Goal: Task Accomplishment & Management: Complete application form

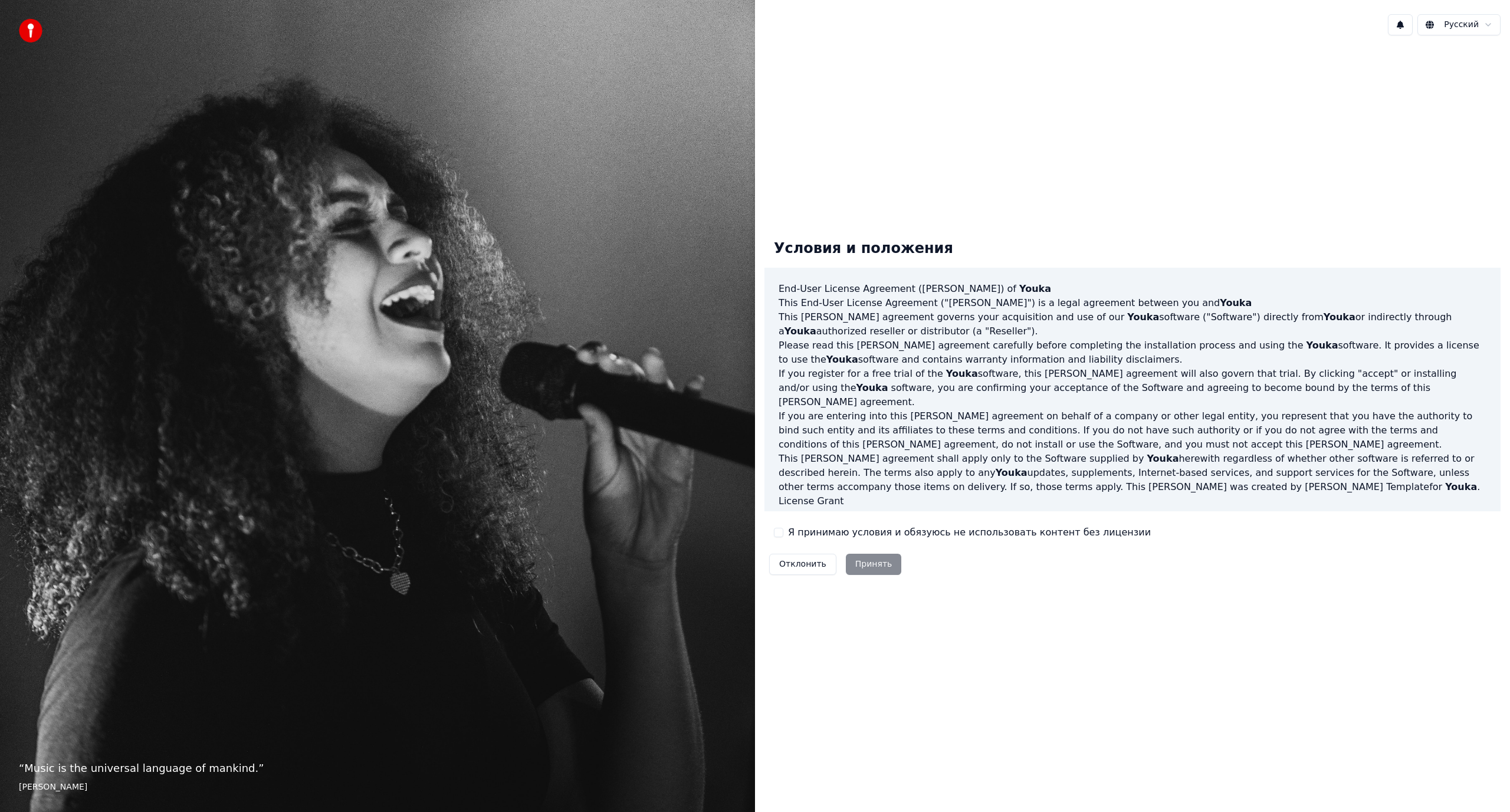
click at [861, 563] on div "Отклонить Принять" at bounding box center [835, 564] width 142 height 31
click at [792, 537] on label "Я принимаю условия и обязуюсь не использовать контент без лицензии" at bounding box center [969, 533] width 363 height 14
click at [783, 537] on button "Я принимаю условия и обязуюсь не использовать контент без лицензии" at bounding box center [779, 533] width 9 height 9
click at [869, 566] on button "Принять" at bounding box center [873, 564] width 56 height 21
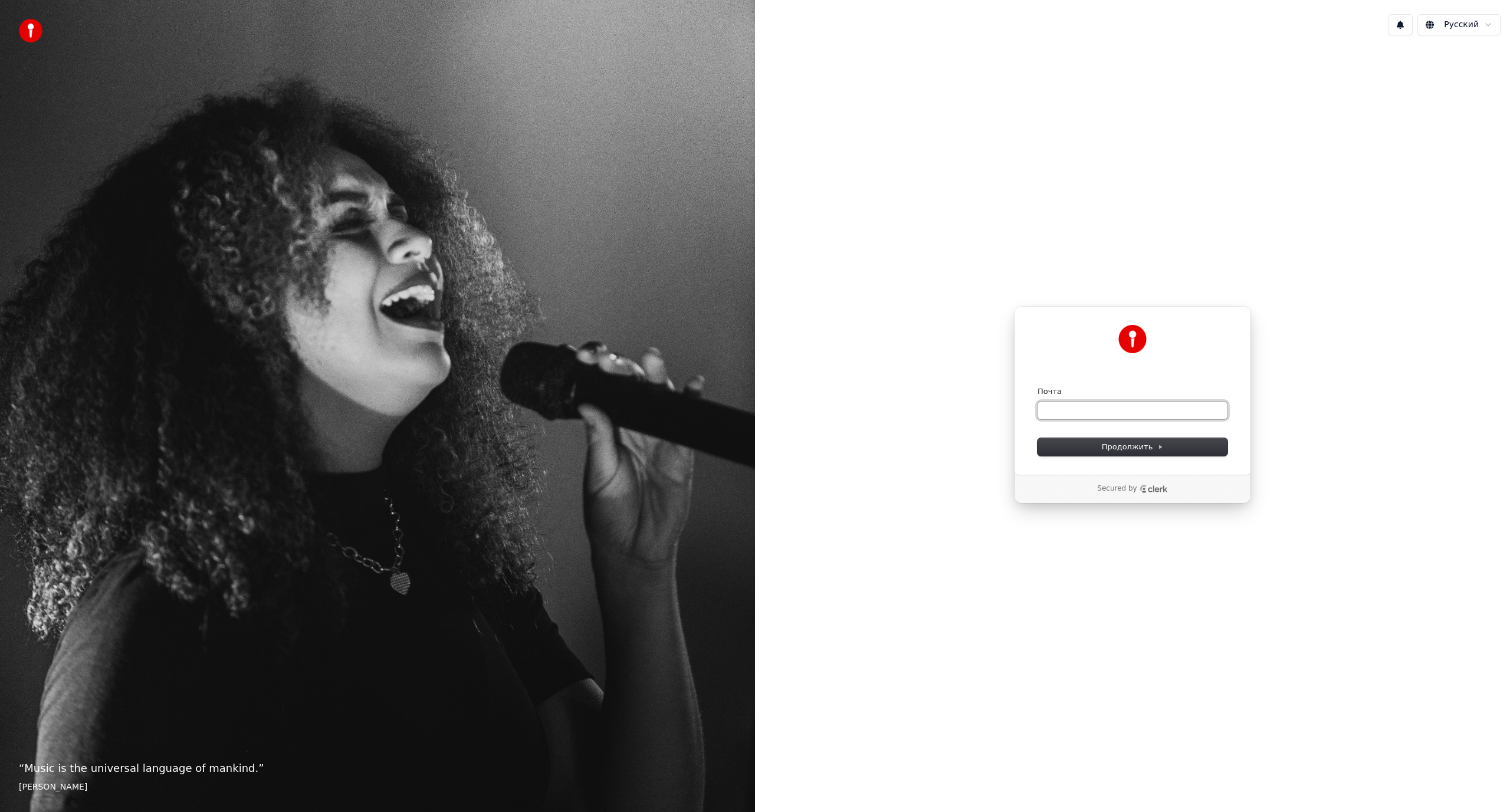
click at [1075, 408] on input "Почта" at bounding box center [1132, 410] width 190 height 17
click at [1074, 415] on input "Почта" at bounding box center [1132, 410] width 190 height 17
click at [1116, 444] on span "Продолжить" at bounding box center [1133, 446] width 62 height 10
type input "**********"
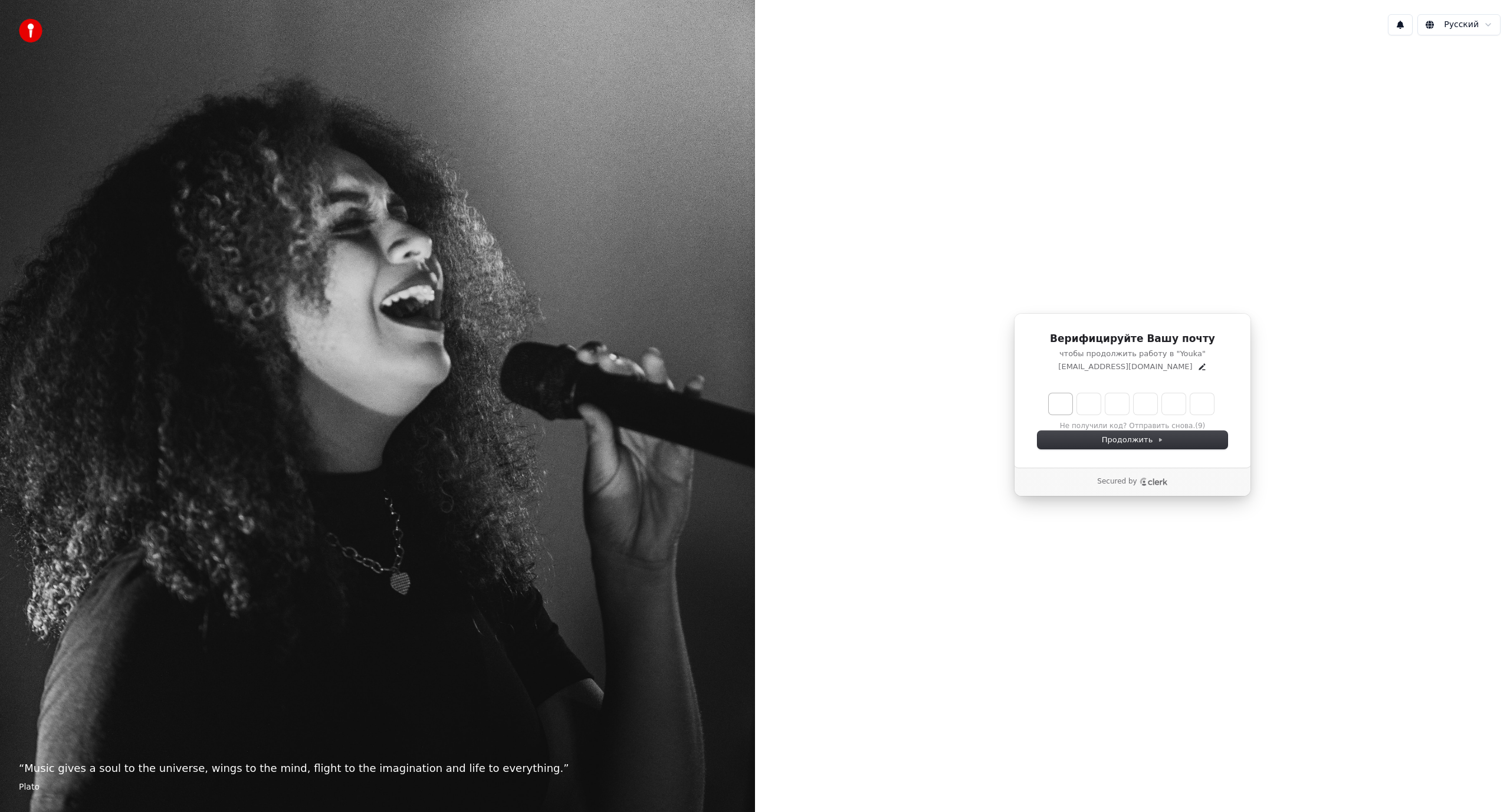
type input "******"
type input "*"
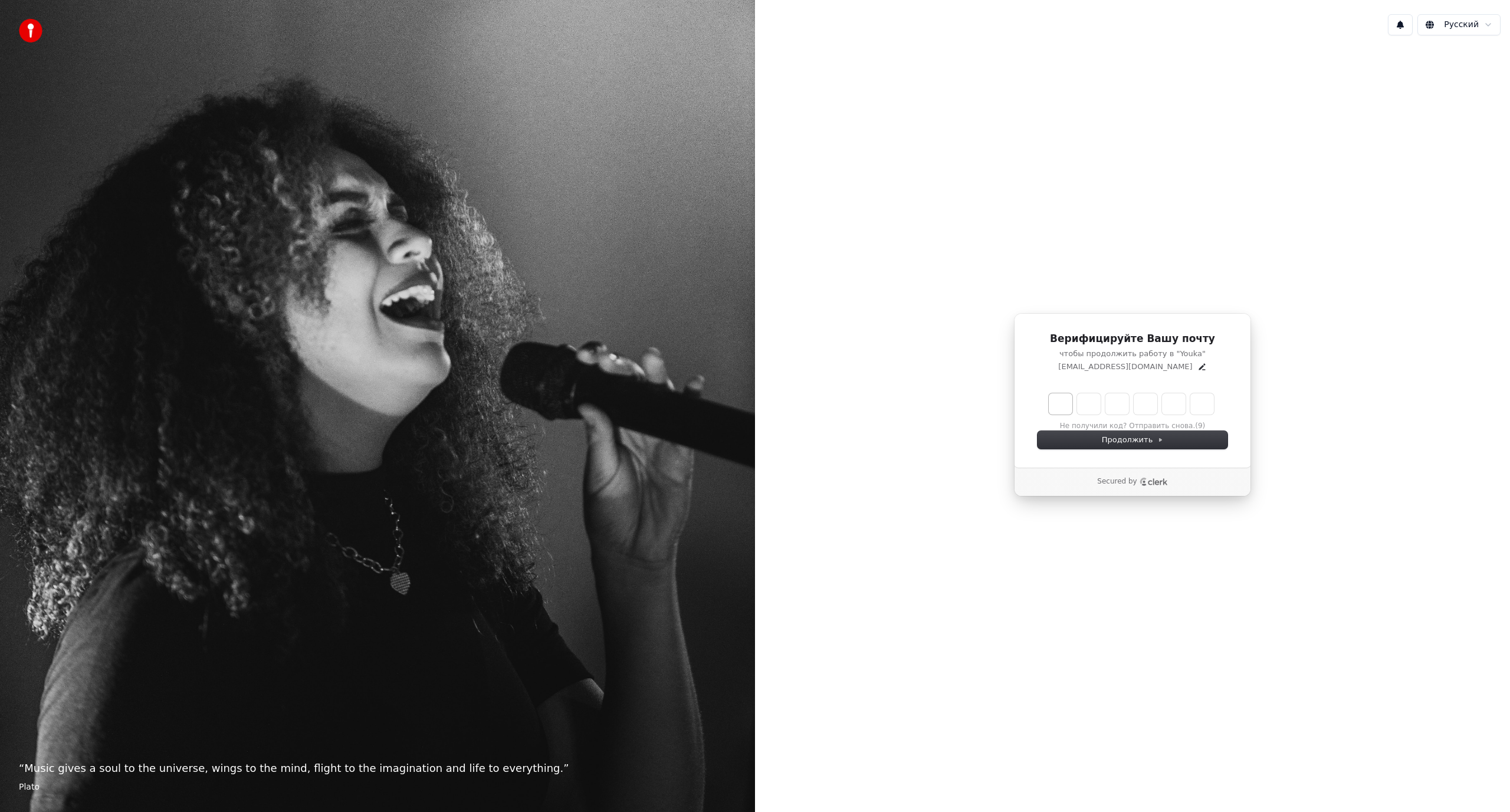
type input "*"
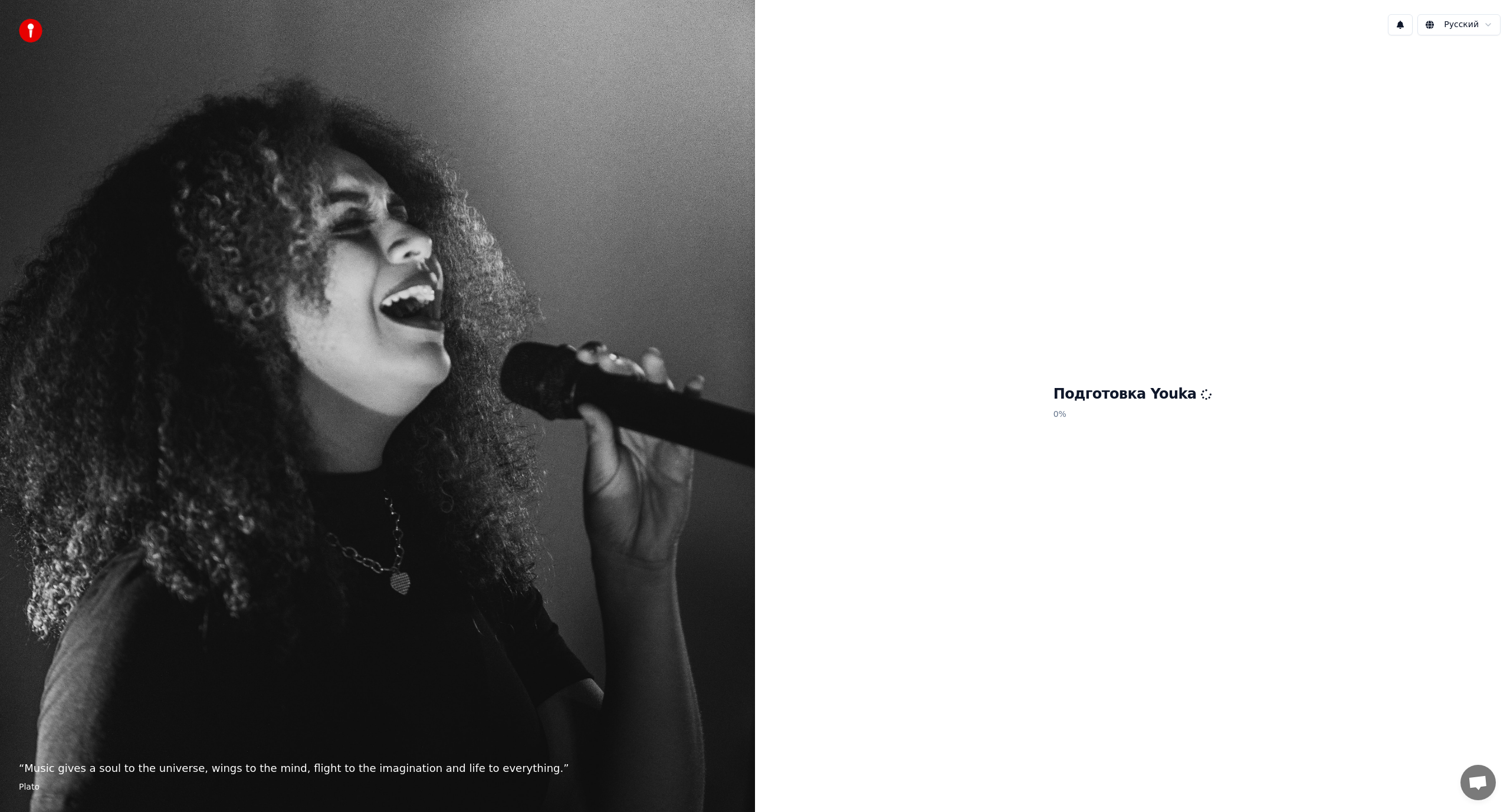
click at [1075, 57] on div "Подготовка Youka 0 %" at bounding box center [1132, 404] width 755 height 720
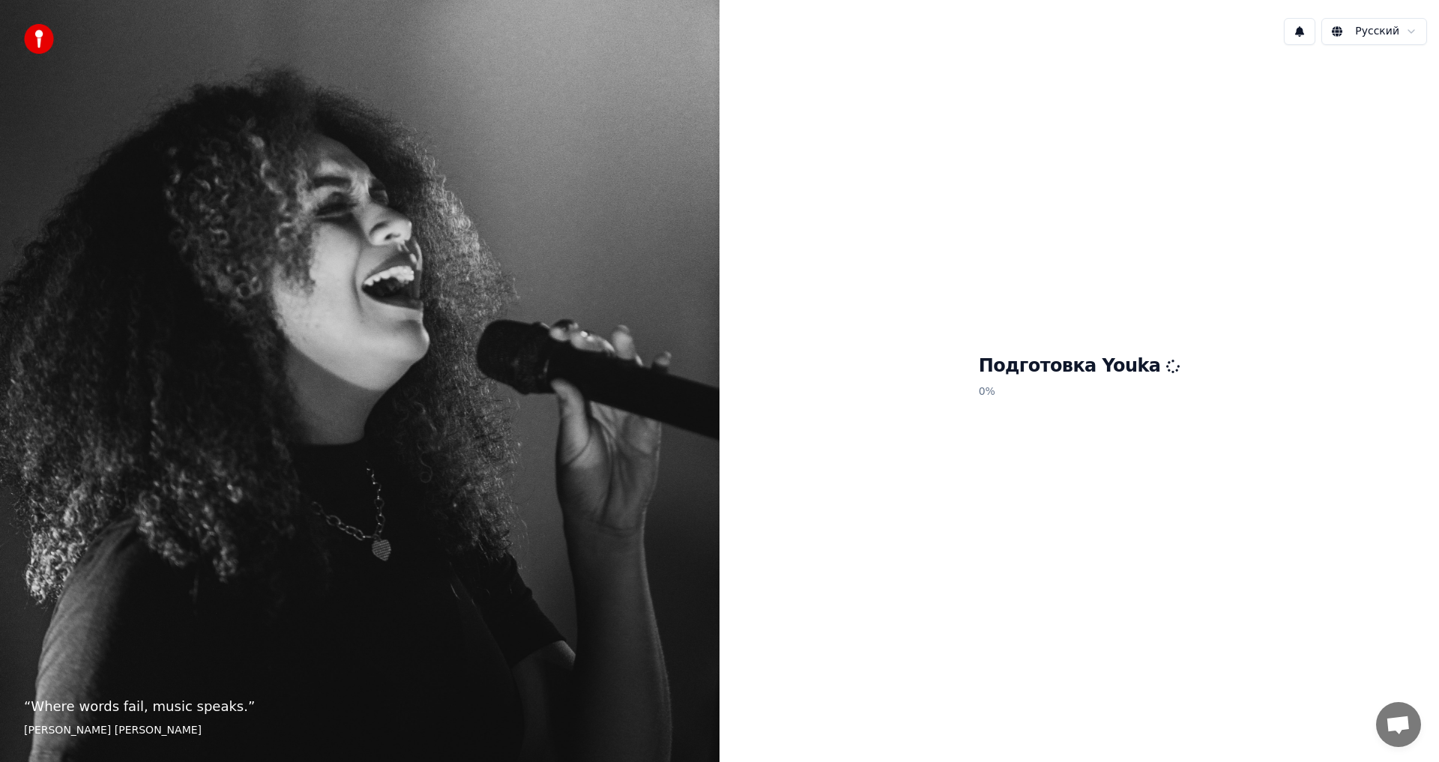
click at [1041, 399] on p "0 %" at bounding box center [1080, 391] width 202 height 27
click at [1036, 374] on h1 "Подготовка Youka" at bounding box center [1080, 366] width 202 height 24
click at [1004, 441] on div "Подготовка Youka 0 %" at bounding box center [1078, 379] width 719 height 645
click at [480, 654] on div "“ You don't need a spotlight to sing karaoke. ” Anon" at bounding box center [359, 381] width 719 height 762
click at [252, 708] on p "“ You don't need a spotlight to sing karaoke. ”" at bounding box center [359, 706] width 671 height 21
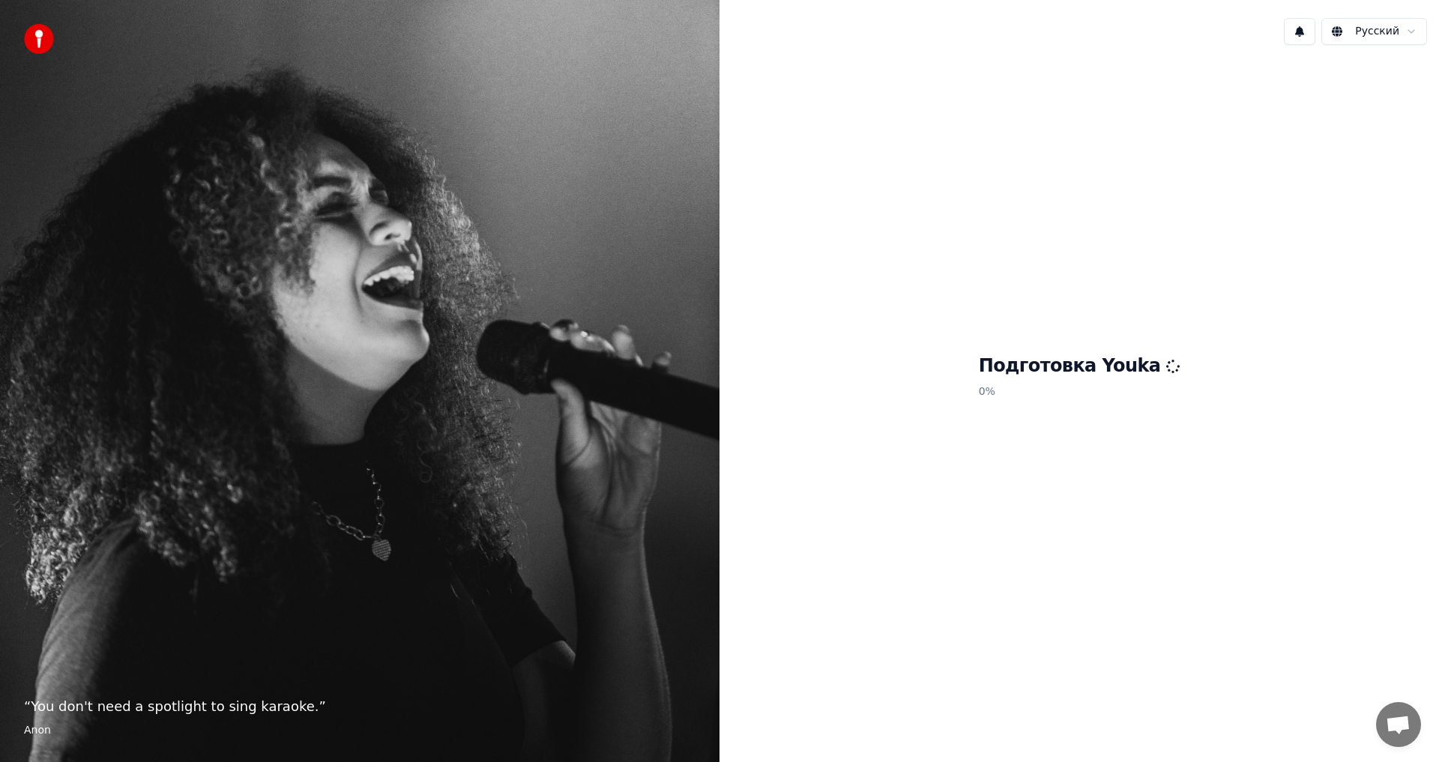
click at [972, 652] on div "Подготовка Youka 0 %" at bounding box center [1078, 379] width 719 height 645
click at [1390, 722] on span "Открытый чат" at bounding box center [1397, 726] width 25 height 21
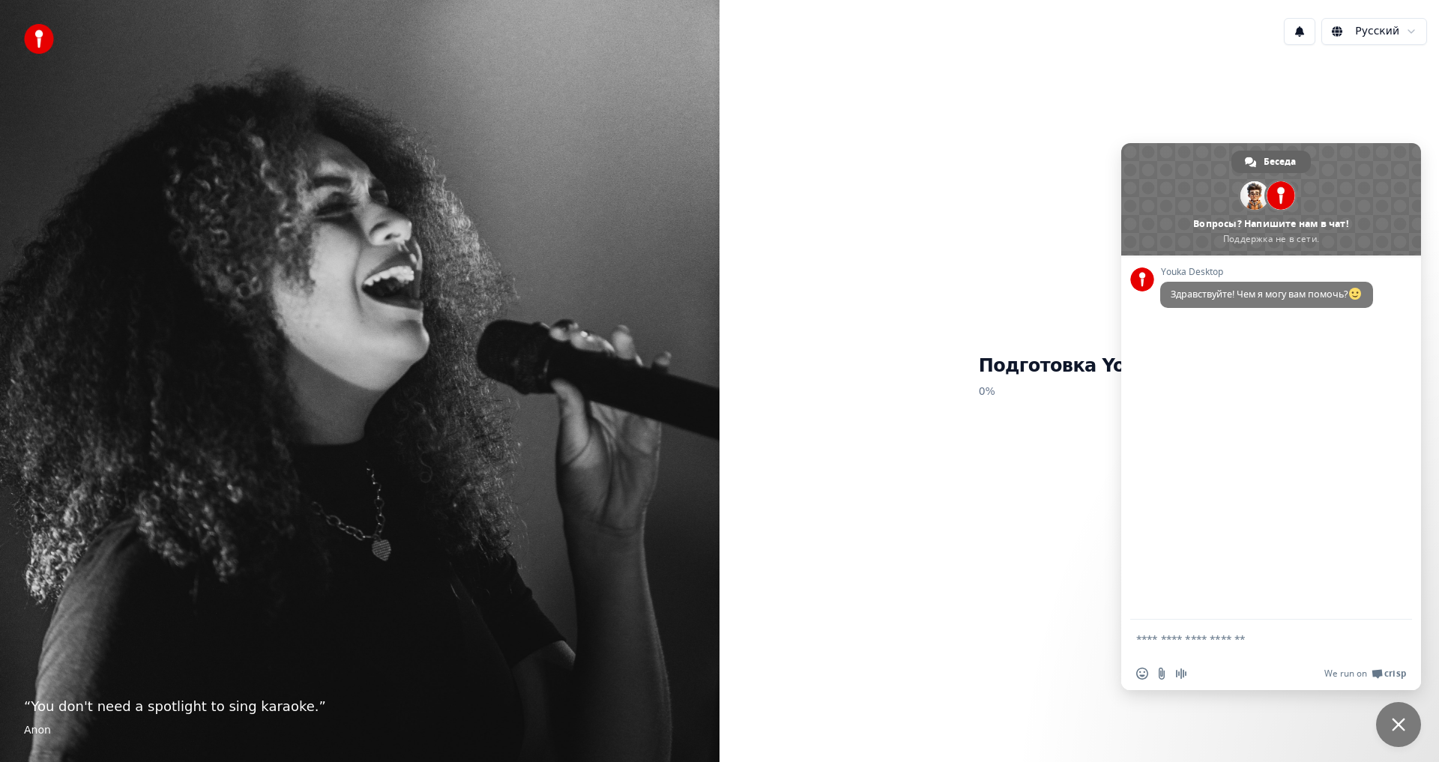
click at [1029, 497] on div "Подготовка Youka 0 %" at bounding box center [1078, 379] width 719 height 645
click at [1077, 244] on div "Подготовка Youka 0 %" at bounding box center [1078, 379] width 719 height 645
click at [1150, 181] on span at bounding box center [1271, 199] width 300 height 112
